Goal: Task Accomplishment & Management: Manage account settings

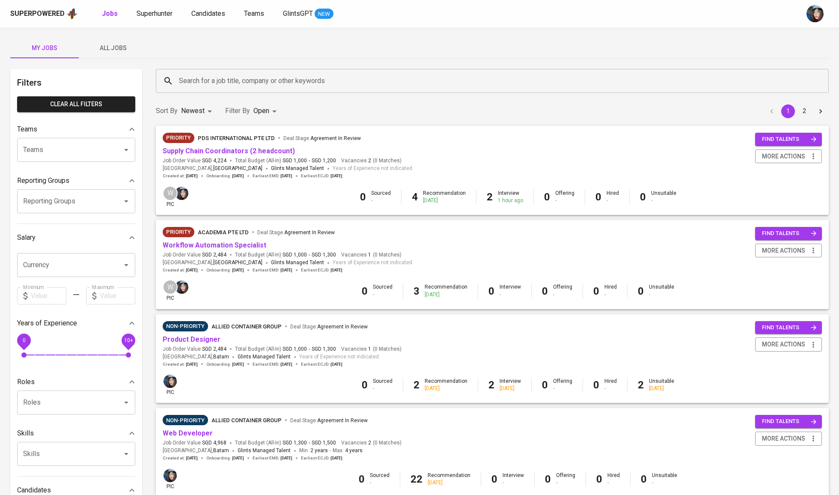
click at [191, 83] on input "Search for a job title, company or other keywords" at bounding box center [495, 81] width 636 height 16
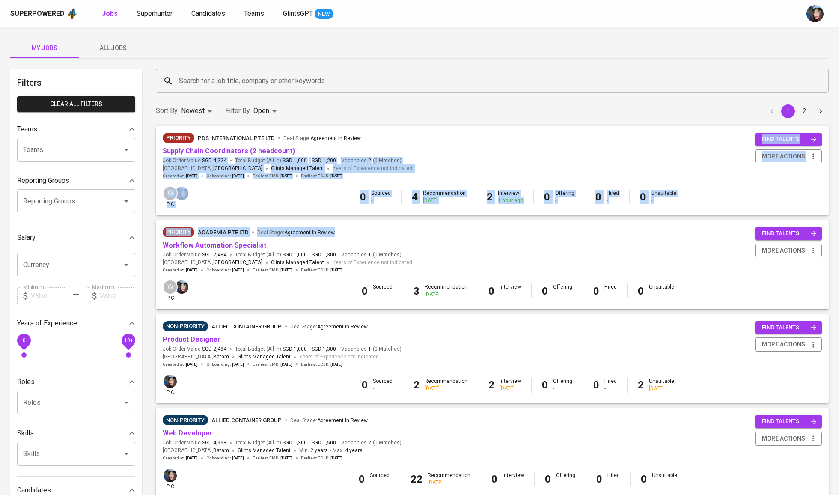
drag, startPoint x: 450, startPoint y: 235, endPoint x: 458, endPoint y: 155, distance: 80.9
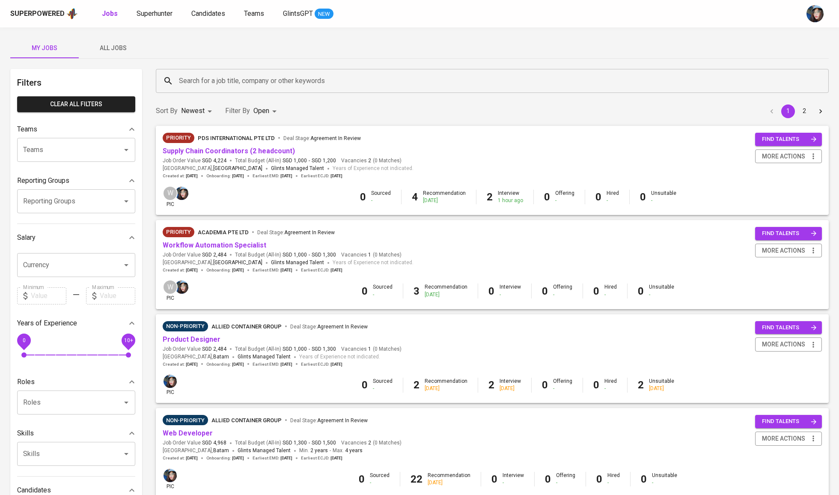
click at [458, 99] on div "Sort By Newest NEWEST Filter By Open OPEN 1 2" at bounding box center [493, 111] width 684 height 26
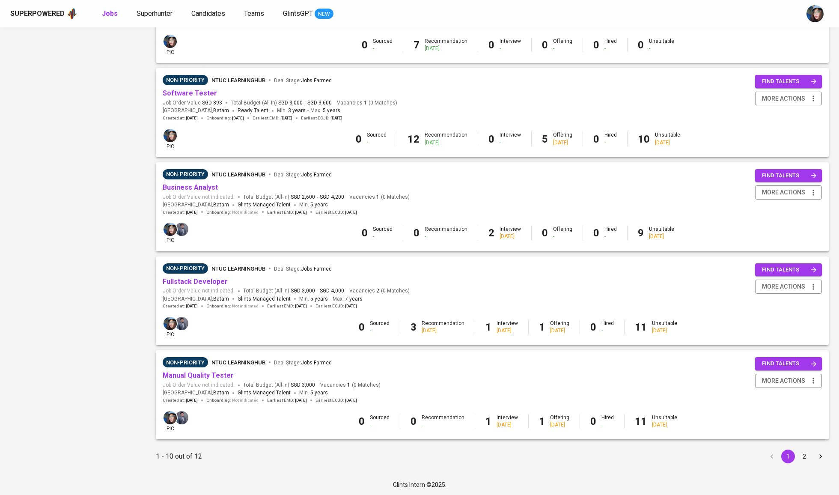
scroll to position [622, 0]
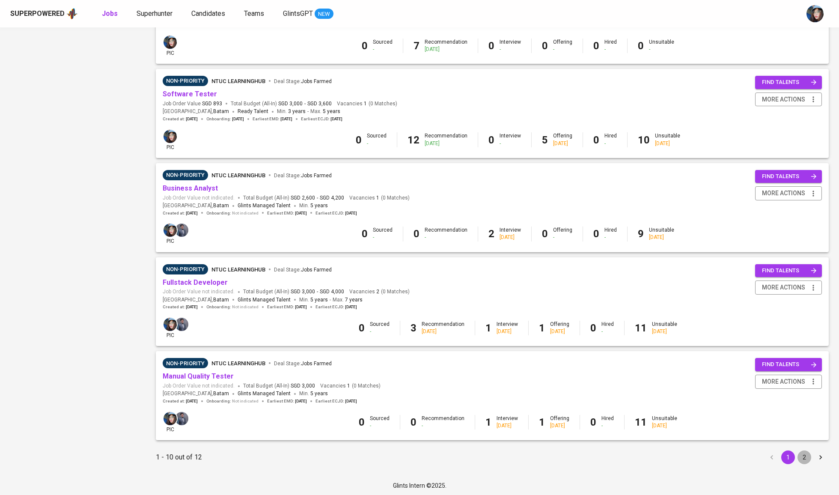
click at [809, 456] on button "2" at bounding box center [805, 458] width 14 height 14
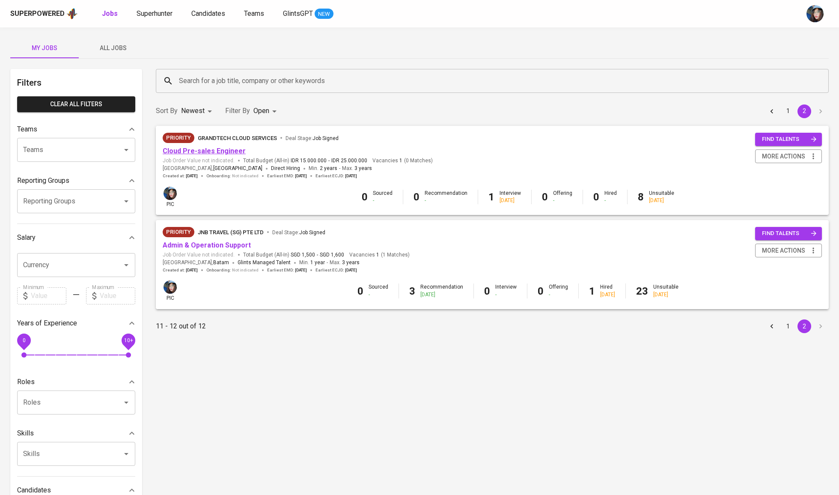
click at [224, 151] on link "Cloud Pre-sales Engineer" at bounding box center [204, 151] width 83 height 8
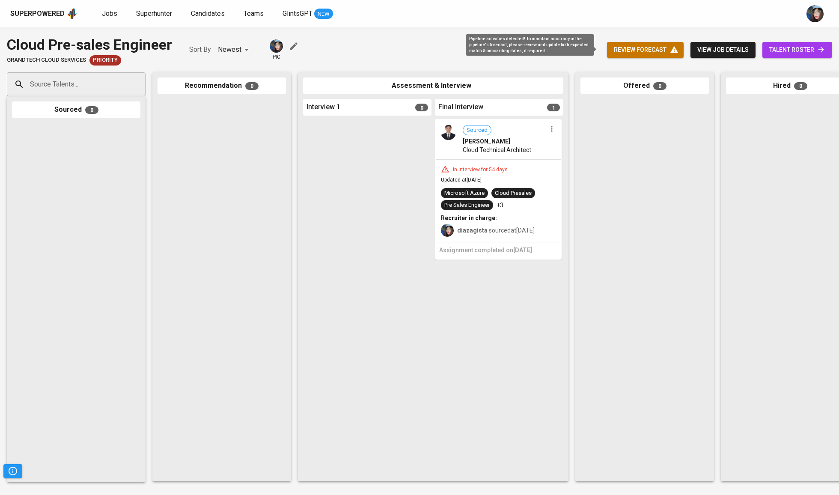
click at [630, 48] on span "review forecast" at bounding box center [645, 50] width 63 height 11
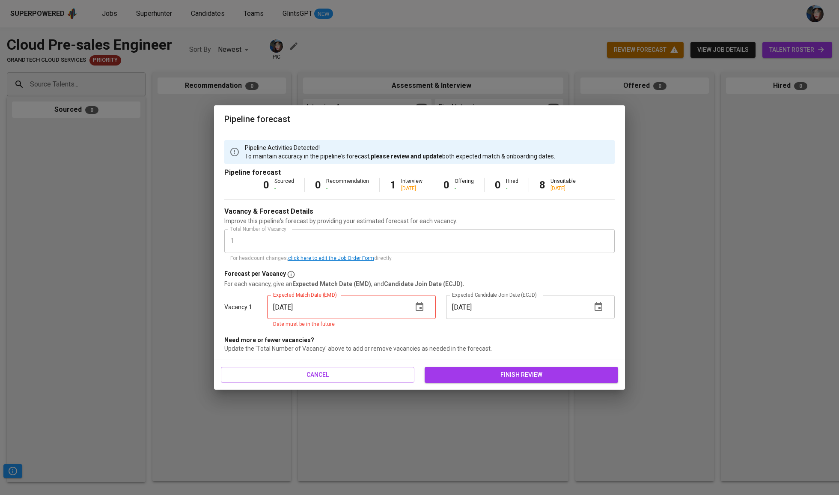
click at [512, 370] on span "finish review" at bounding box center [522, 375] width 180 height 11
click at [425, 306] on button "button" at bounding box center [419, 307] width 21 height 21
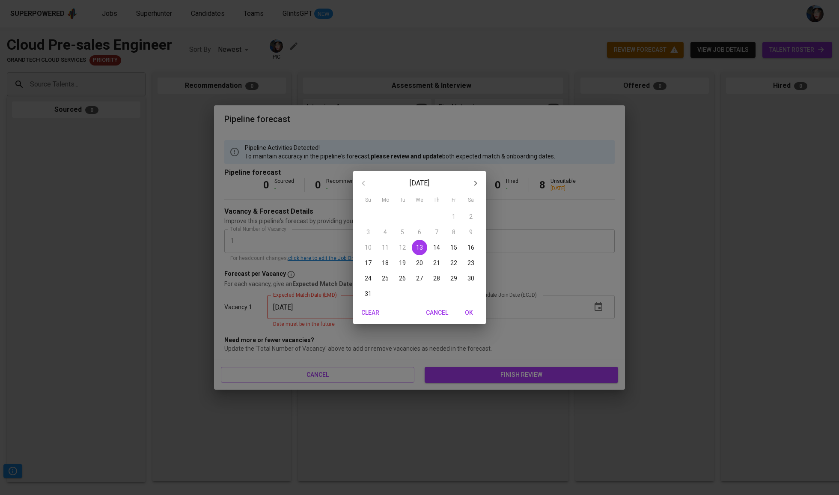
click at [474, 178] on icon "button" at bounding box center [476, 183] width 10 height 10
click at [401, 279] on p "30" at bounding box center [402, 278] width 7 height 9
type input "09/30/2025"
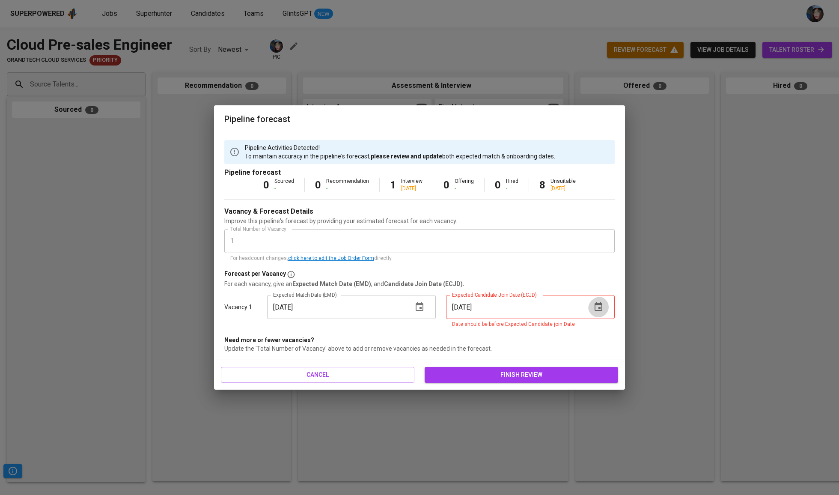
click at [588, 315] on button "button" at bounding box center [598, 307] width 21 height 21
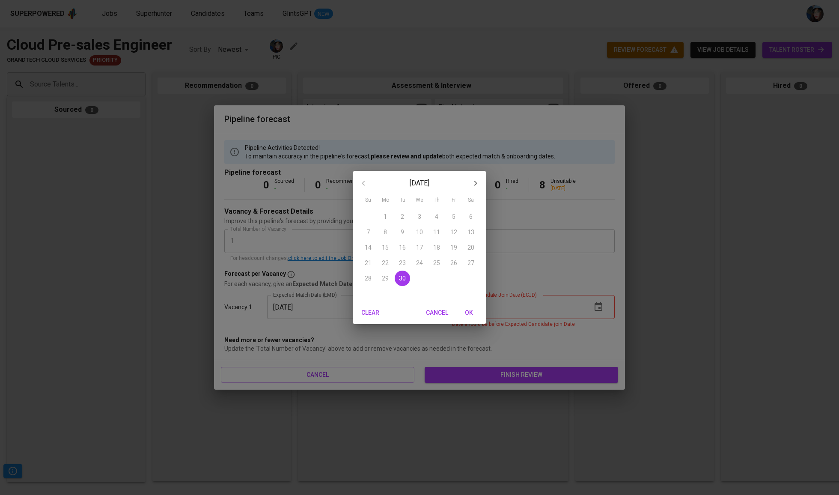
click at [475, 182] on icon "button" at bounding box center [476, 183] width 3 height 5
click at [508, 370] on div "October 2025 Su Mo Tu We Th Fr Sa 28 29 30 1 2 3 4 5 6 7 8 9 10 11 12 13 14 15 …" at bounding box center [419, 247] width 839 height 495
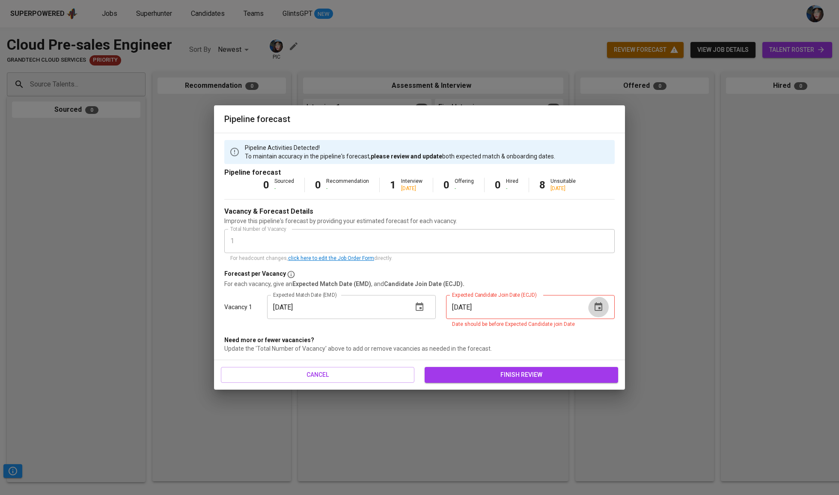
click at [605, 299] on button "button" at bounding box center [598, 307] width 21 height 21
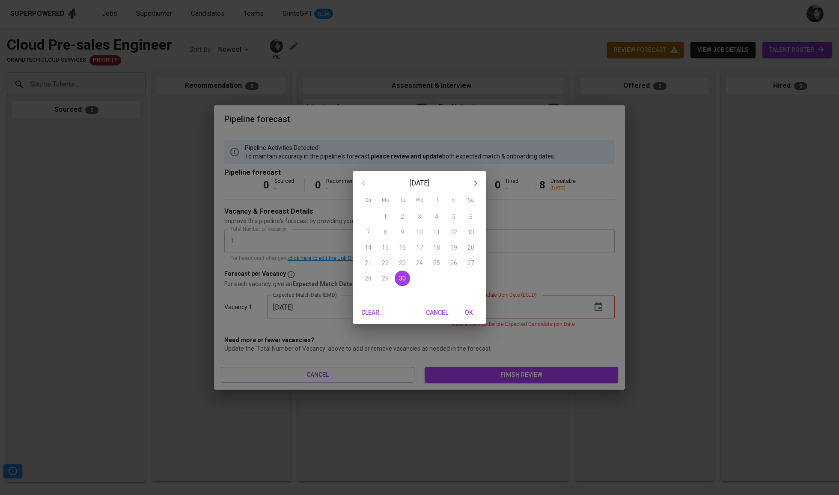
click at [478, 187] on icon "button" at bounding box center [476, 183] width 10 height 10
click at [454, 278] on p "31" at bounding box center [454, 278] width 7 height 9
type input "10/31/2025"
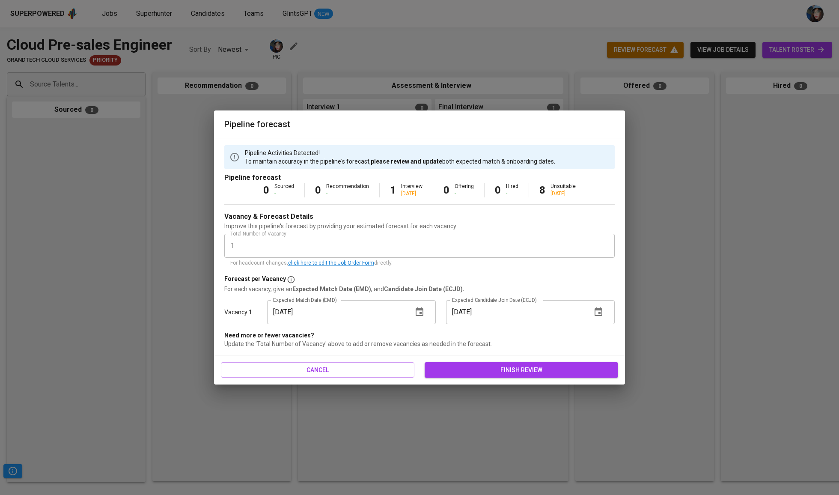
click at [466, 365] on span "finish review" at bounding box center [522, 370] width 180 height 11
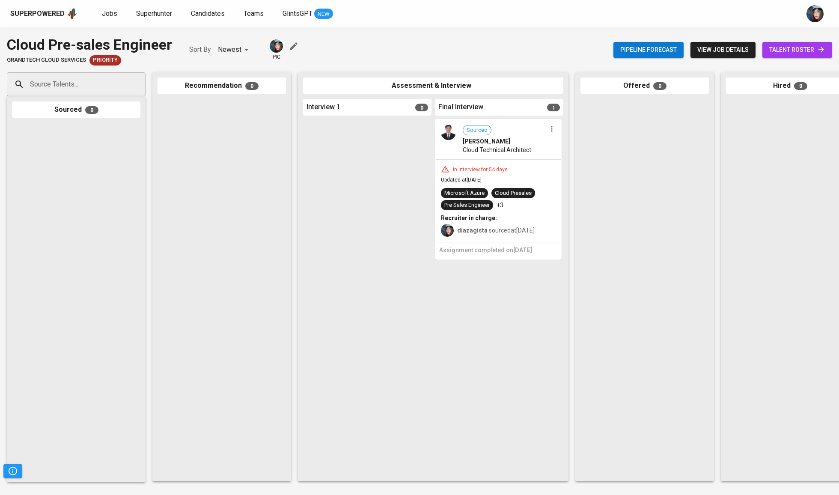
click at [774, 59] on div "Pipeline forecast view job details talent roster" at bounding box center [723, 49] width 219 height 31
click at [785, 51] on span "talent roster" at bounding box center [798, 50] width 56 height 11
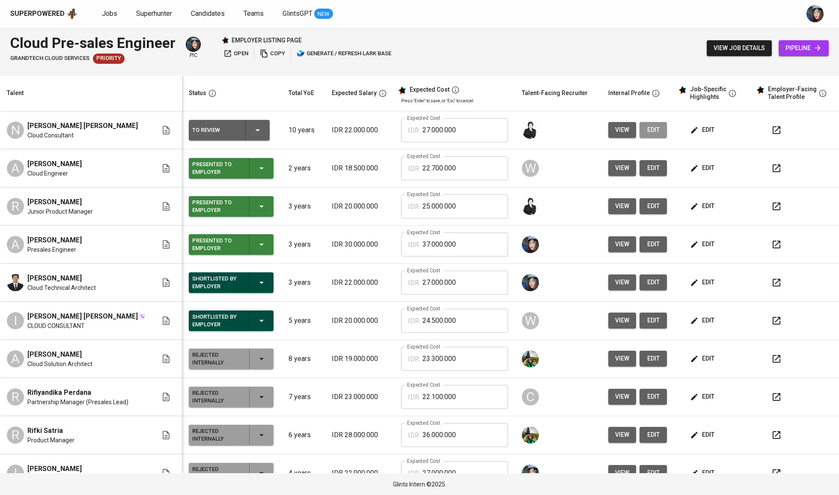
click at [647, 131] on span "edit" at bounding box center [654, 130] width 14 height 11
click at [713, 125] on div "edit" at bounding box center [717, 130] width 57 height 16
click at [704, 128] on span "edit" at bounding box center [703, 130] width 23 height 11
click at [257, 243] on icon "button" at bounding box center [262, 244] width 10 height 10
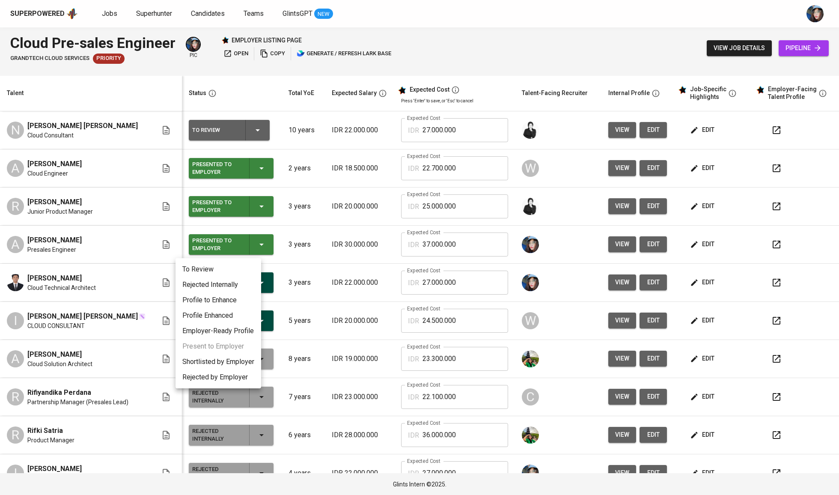
click at [230, 287] on li "Rejected Internally" at bounding box center [219, 284] width 86 height 15
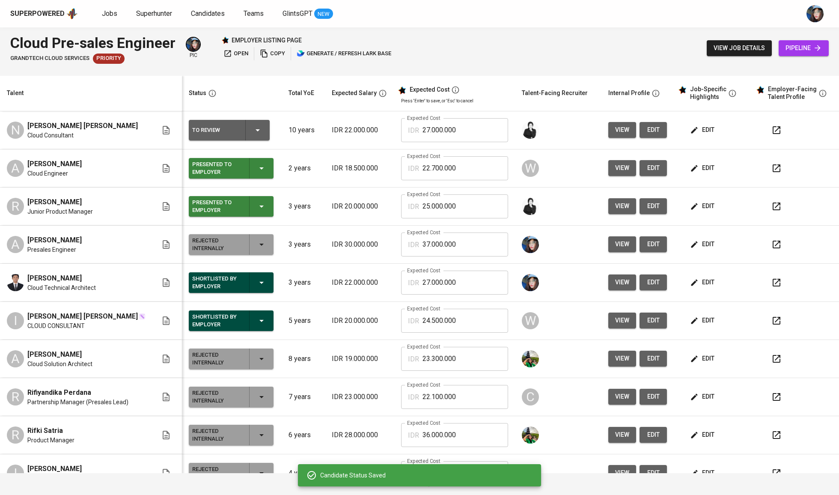
click at [257, 210] on icon "button" at bounding box center [262, 206] width 10 height 10
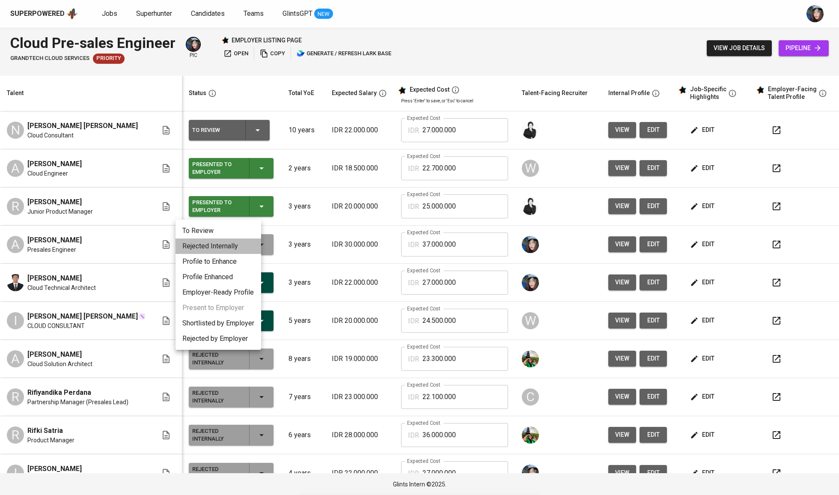
click at [247, 244] on li "Rejected Internally" at bounding box center [219, 246] width 86 height 15
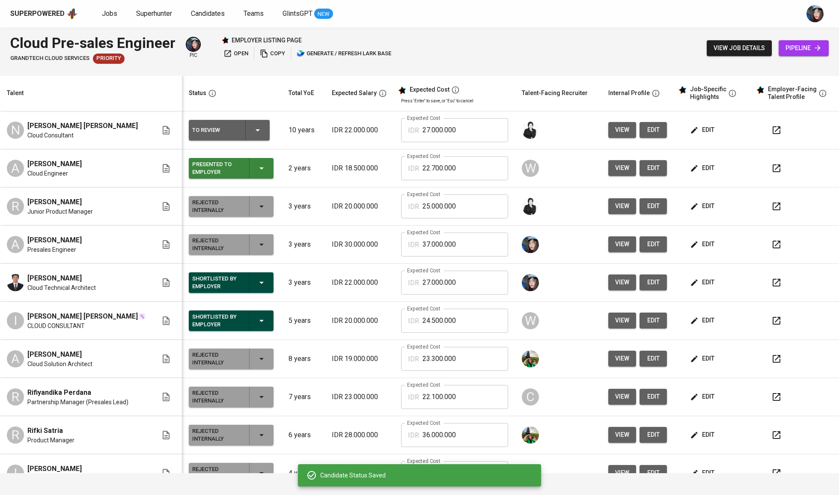
click at [248, 180] on td "Presented to Employer" at bounding box center [231, 168] width 99 height 38
click at [257, 173] on icon "button" at bounding box center [262, 168] width 10 height 10
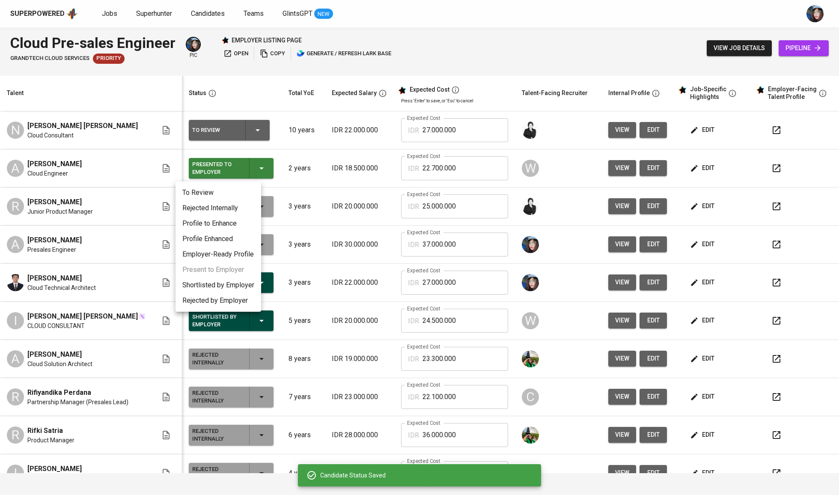
click at [238, 203] on li "Rejected Internally" at bounding box center [219, 207] width 86 height 15
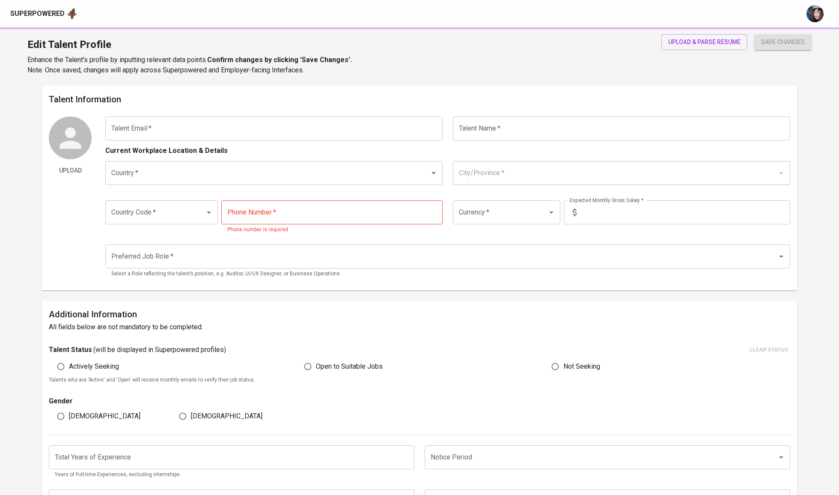
type input "nasir@nasir.id"
type input "[PERSON_NAME] [PERSON_NAME]"
type input "[GEOGRAPHIC_DATA]"
type input "Jakarta Selatan, DKI Jakarta"
type input "+62"
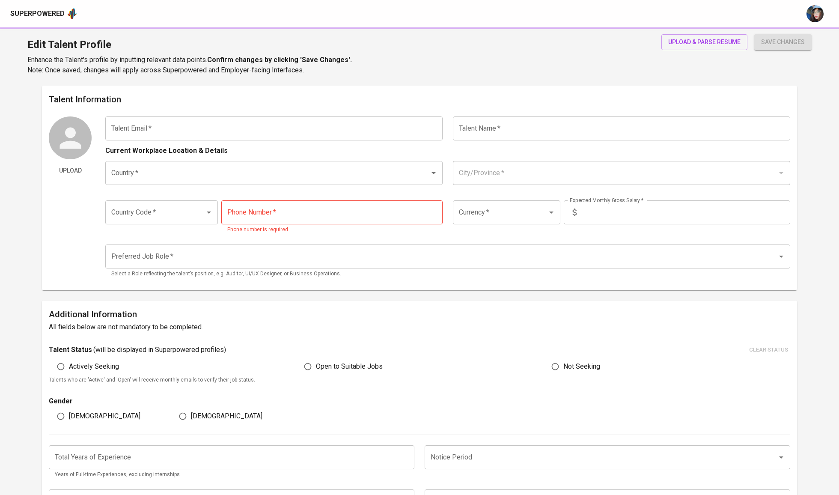
type input "838-0731-5770"
type input "IDR"
type input "Devops Engineer"
radio input "true"
type input "10"
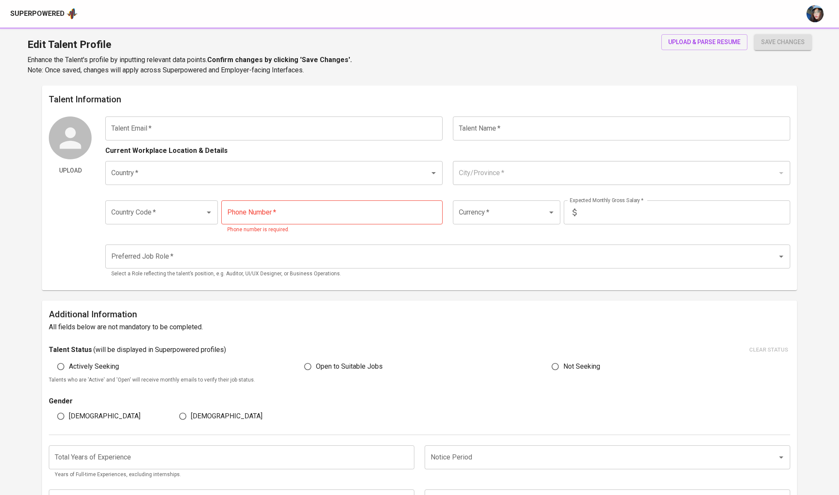
type input "1 Month"
